Goal: Register for event/course

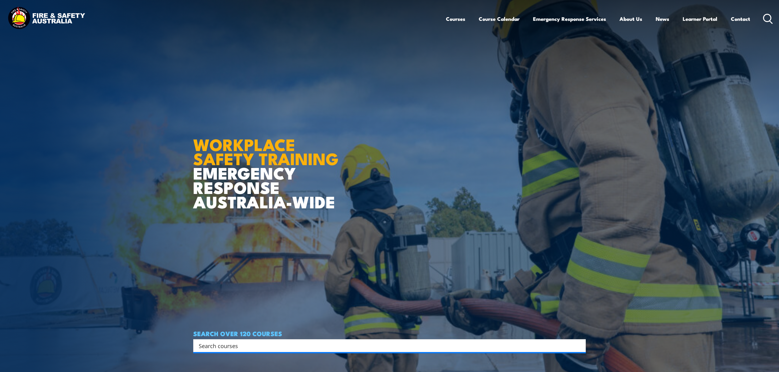
drag, startPoint x: 223, startPoint y: 346, endPoint x: 229, endPoint y: 335, distance: 12.9
click at [223, 346] on input "Search input" at bounding box center [386, 345] width 374 height 9
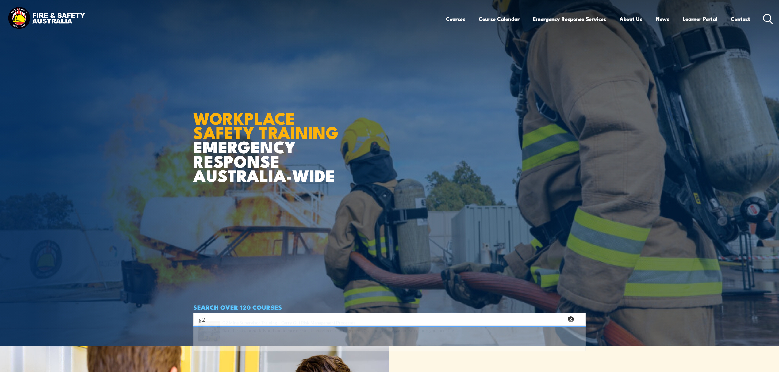
scroll to position [41, 0]
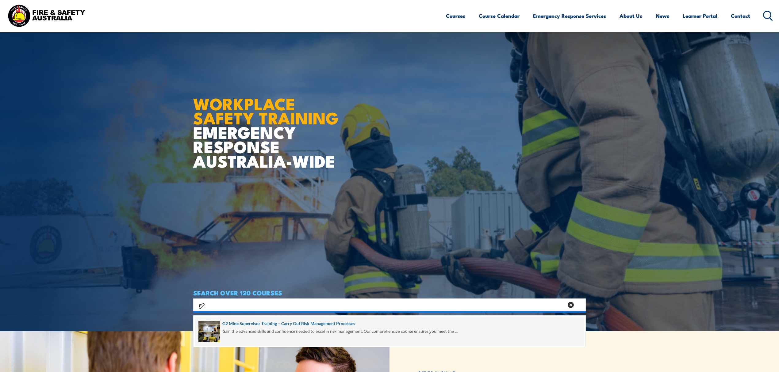
type input "g2"
click at [327, 330] on span at bounding box center [389, 331] width 389 height 29
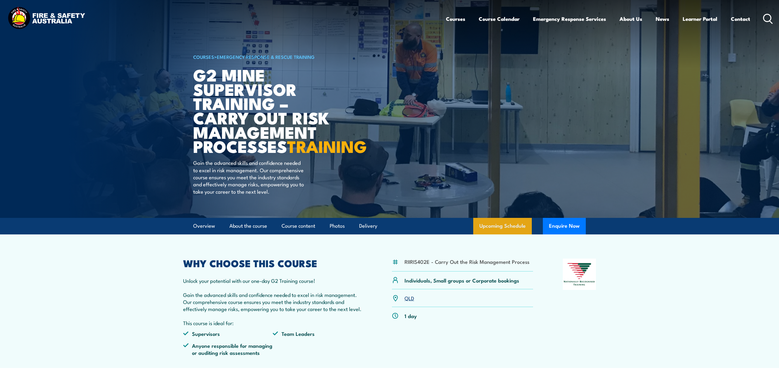
click at [502, 235] on link "Upcoming Schedule" at bounding box center [502, 226] width 59 height 17
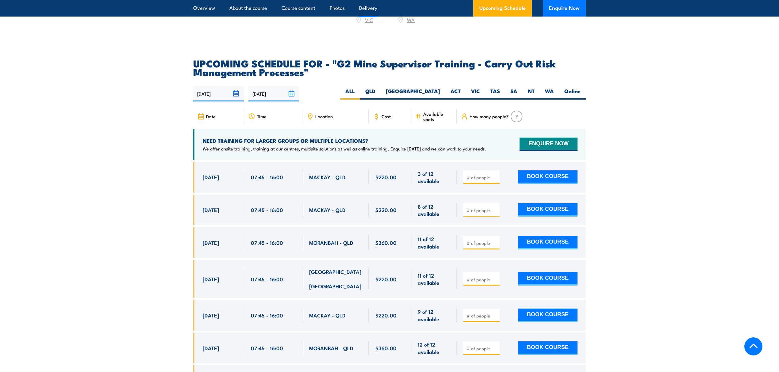
scroll to position [1142, 0]
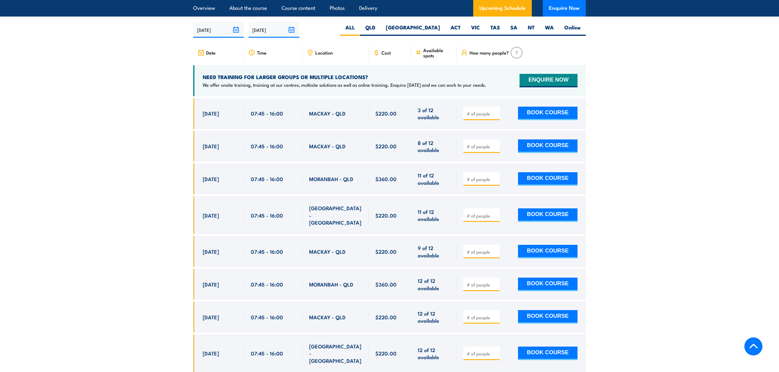
drag, startPoint x: 203, startPoint y: 183, endPoint x: 232, endPoint y: 183, distance: 29.1
click at [219, 182] on span "25 Sep, 2025" at bounding box center [211, 178] width 16 height 7
drag, startPoint x: 345, startPoint y: 155, endPoint x: 309, endPoint y: 151, distance: 36.1
click at [309, 151] on div "MACKAY - QLD" at bounding box center [335, 146] width 53 height 14
click at [347, 169] on div "MORANBAH - QLD" at bounding box center [335, 178] width 66 height 31
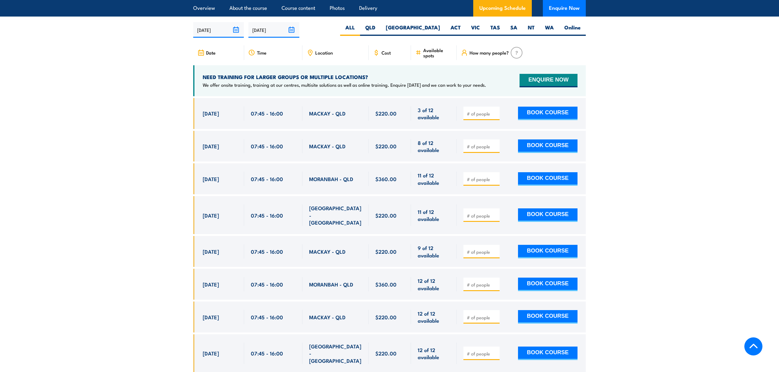
drag, startPoint x: 360, startPoint y: 184, endPoint x: 185, endPoint y: 192, distance: 175.0
click at [185, 192] on section "UPCOMING SCHEDULE FOR - "G2 Mine Supervisor Training - Carry Out Risk Managemen…" at bounding box center [389, 188] width 779 height 387
click at [265, 193] on div "07:45 - 16:00" at bounding box center [273, 178] width 58 height 31
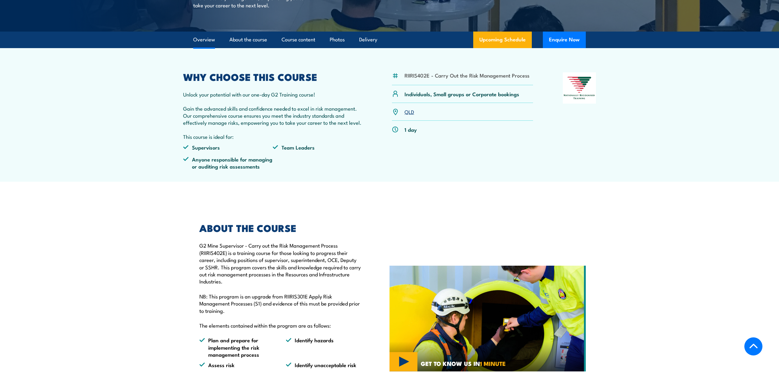
scroll to position [161, 0]
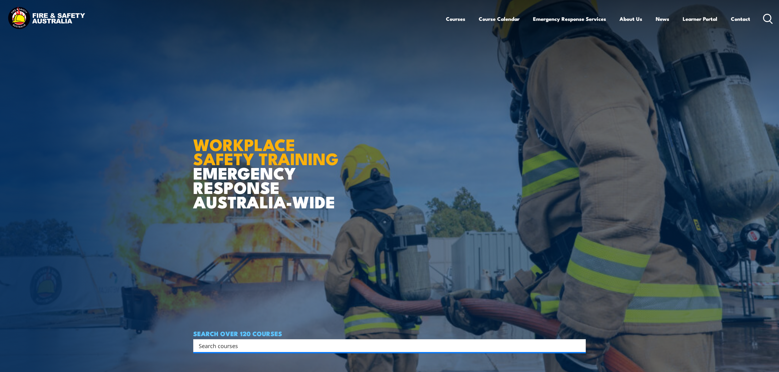
click at [255, 343] on input "Search input" at bounding box center [386, 345] width 374 height 9
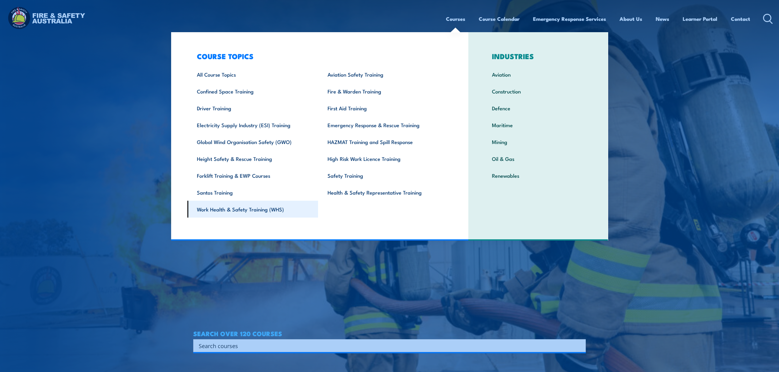
click at [251, 208] on link "Work Health & Safety Training (WHS)" at bounding box center [252, 209] width 131 height 17
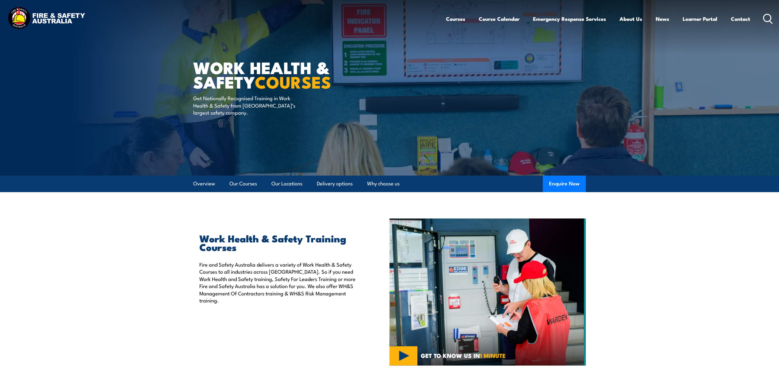
click at [763, 20] on icon at bounding box center [768, 19] width 10 height 10
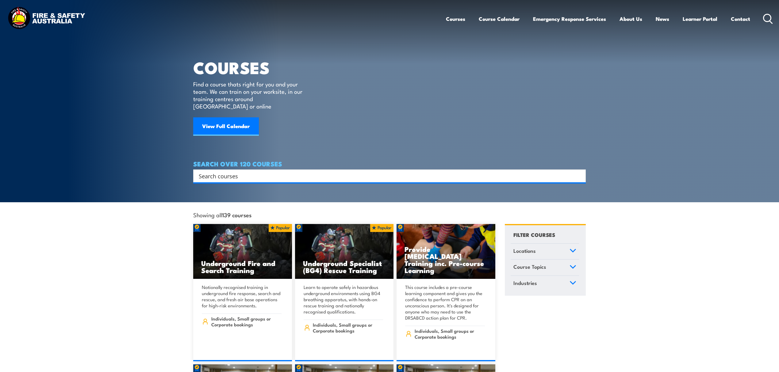
click at [426, 171] on input "Search input" at bounding box center [386, 175] width 374 height 9
paste input "Certificate III in Emergency Response and Rescue"
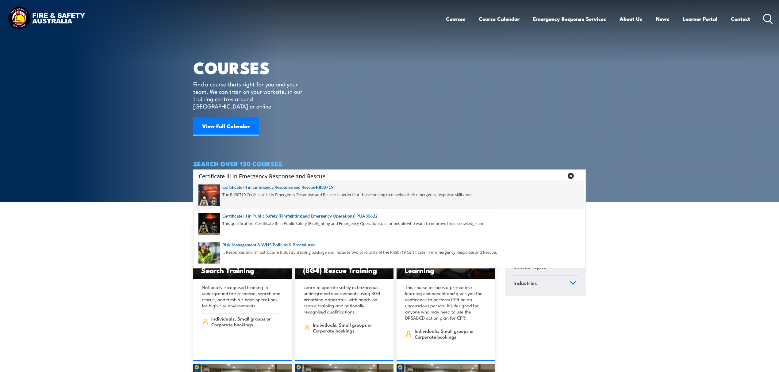
type input "Certificate III in Emergency Response and Rescue"
click at [325, 193] on span at bounding box center [389, 195] width 389 height 29
